Goal: Information Seeking & Learning: Understand process/instructions

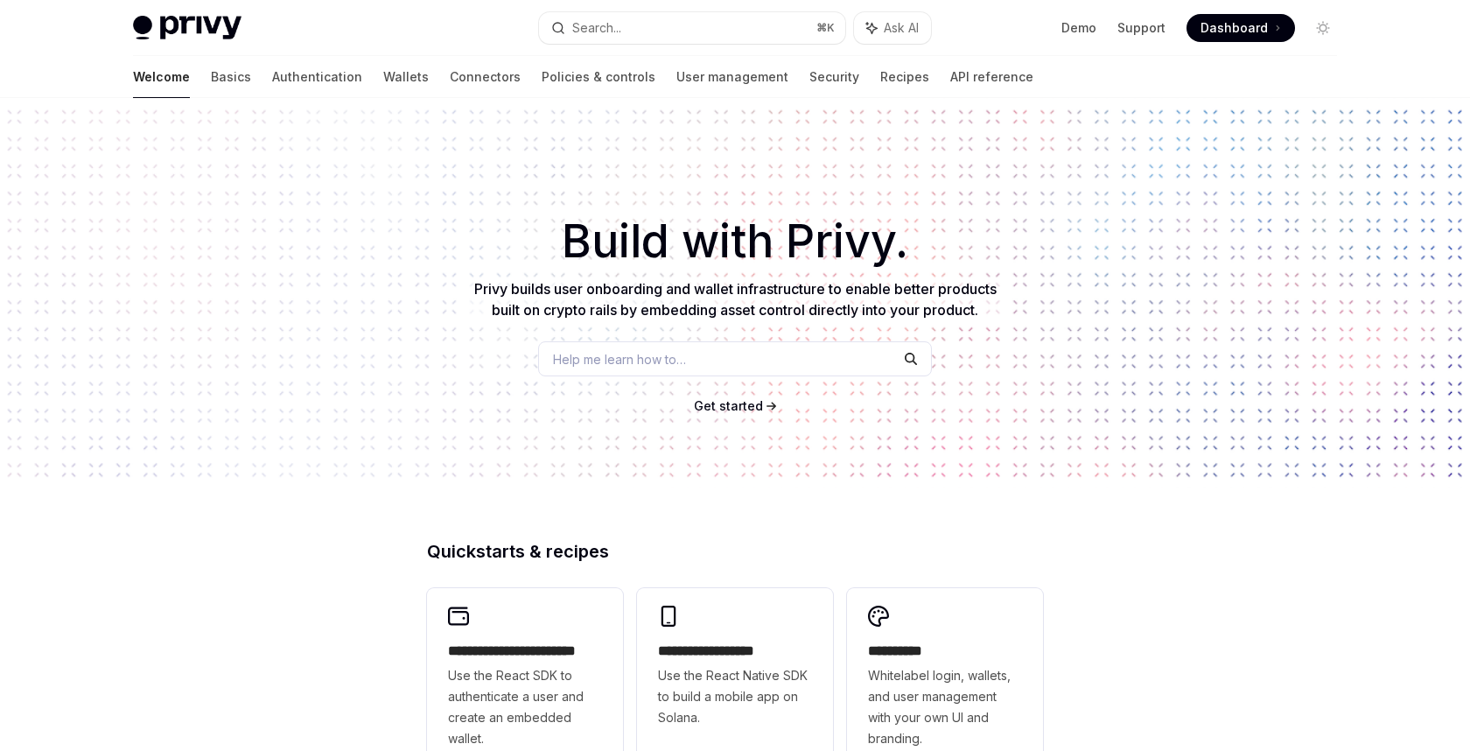
click at [607, 345] on div "Help me learn how to…" at bounding box center [735, 358] width 394 height 35
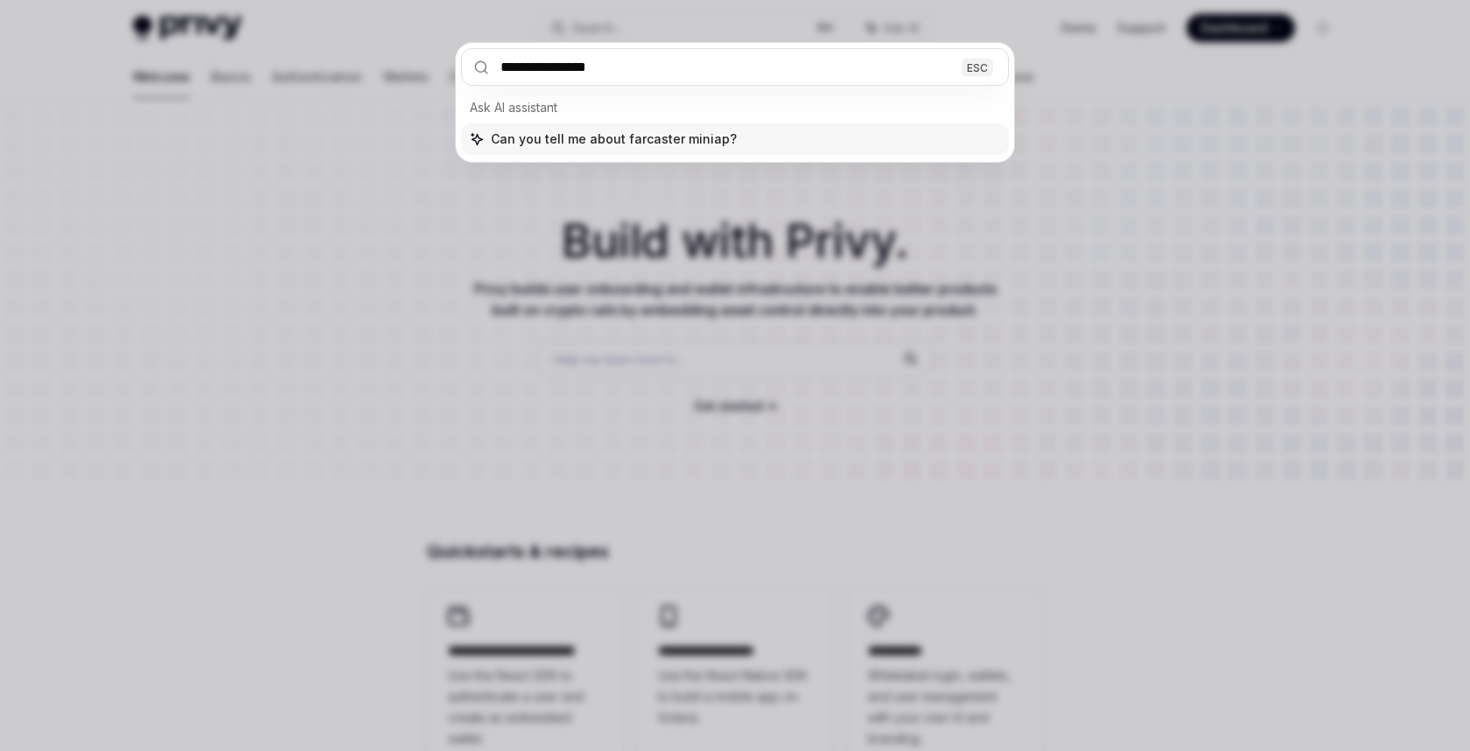
type input "**********"
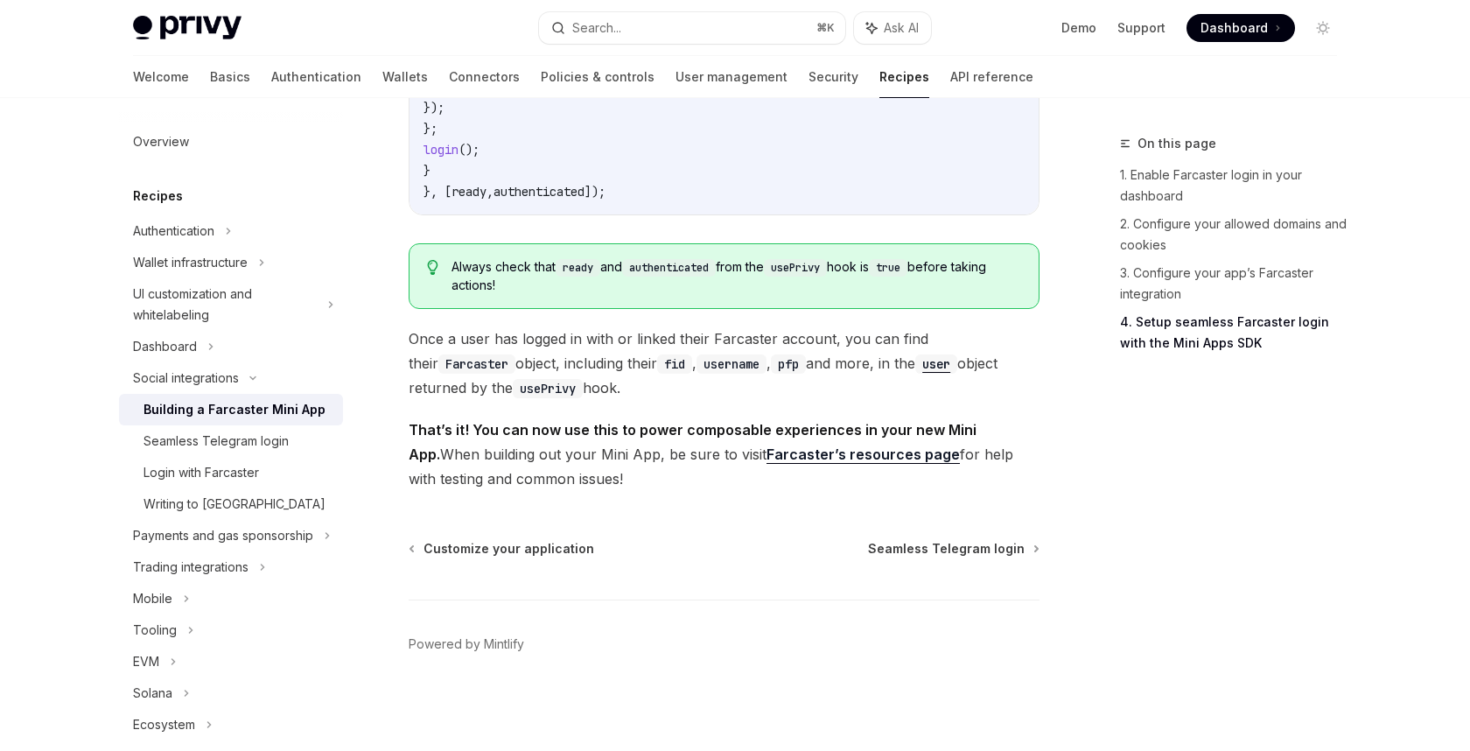
scroll to position [2803, 0]
click at [772, 458] on link "Farcaster’s resources page" at bounding box center [863, 455] width 193 height 18
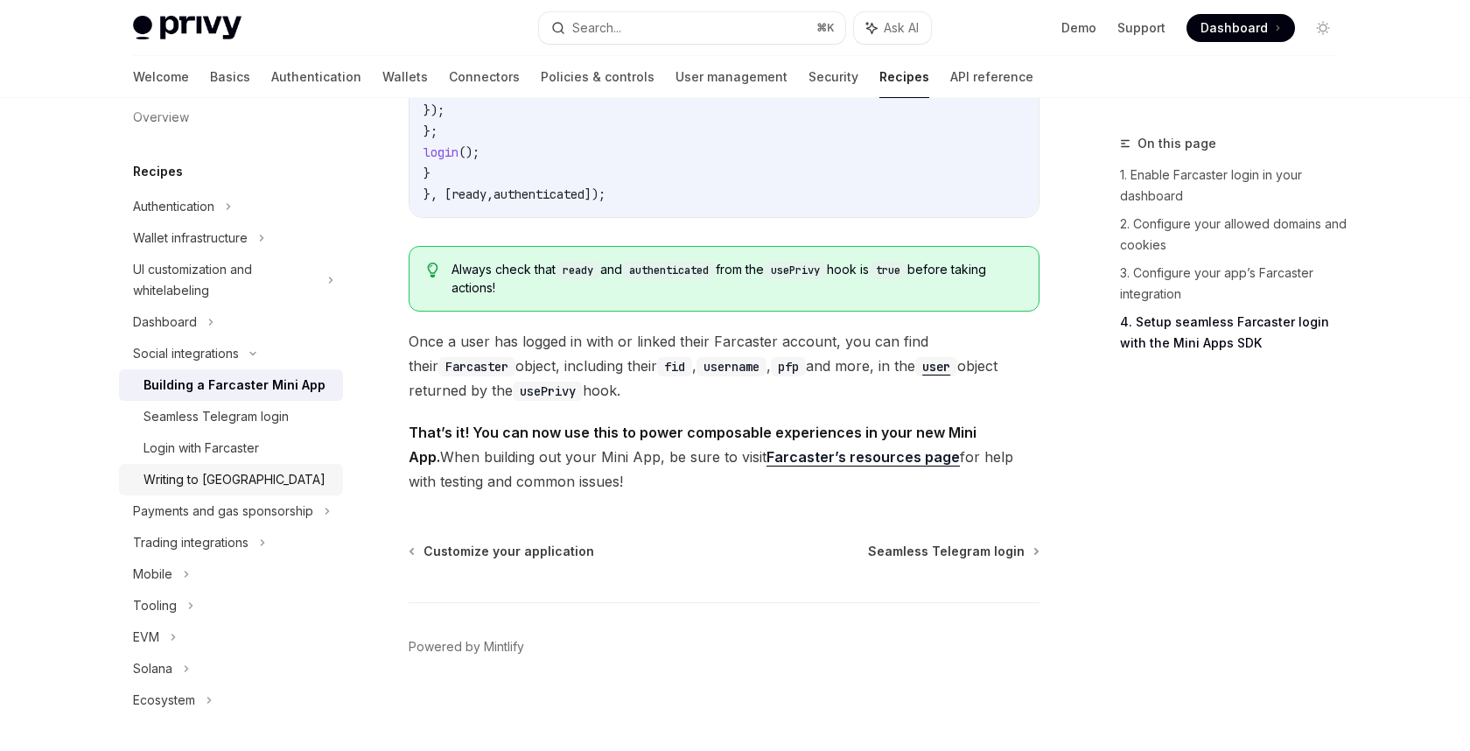
click at [173, 474] on div "Writing to [GEOGRAPHIC_DATA]" at bounding box center [235, 479] width 182 height 21
type textarea "*"
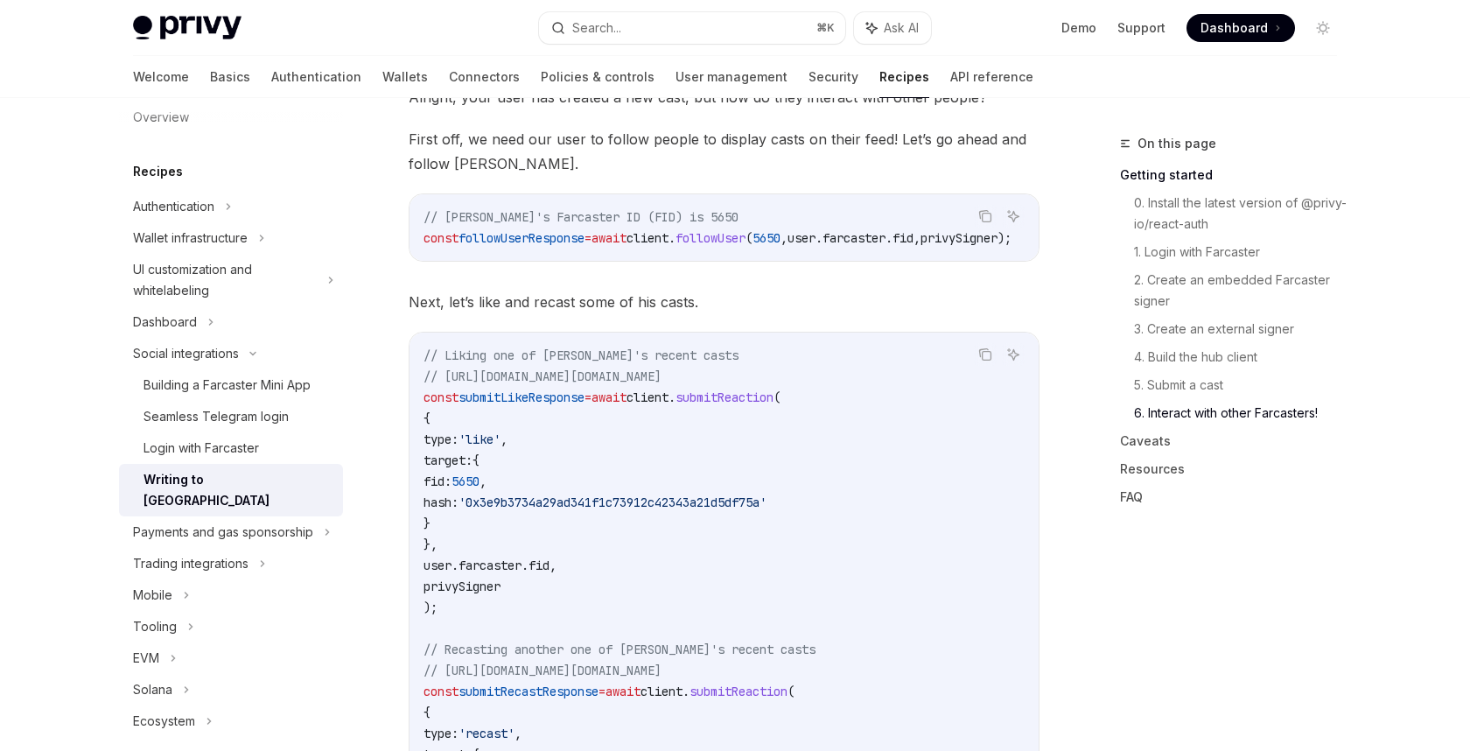
scroll to position [2586, 0]
